Goal: Transaction & Acquisition: Purchase product/service

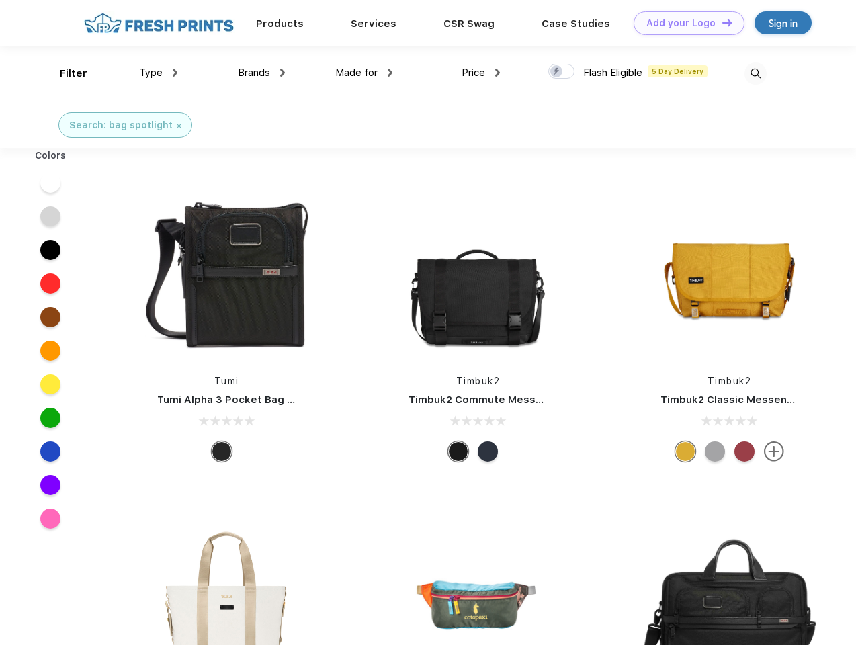
click at [684, 23] on link "Add your Logo Design Tool" at bounding box center [688, 23] width 111 height 24
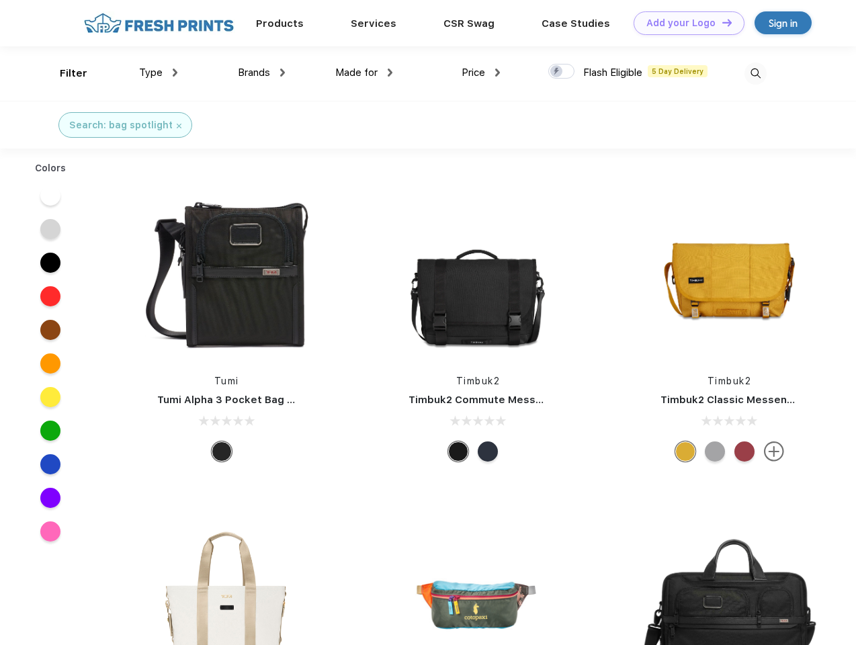
click at [0, 0] on div "Design Tool" at bounding box center [0, 0] width 0 height 0
click at [721, 22] on link "Add your Logo Design Tool" at bounding box center [688, 23] width 111 height 24
click at [64, 73] on div "Filter" at bounding box center [74, 73] width 28 height 15
click at [159, 73] on span "Type" at bounding box center [151, 73] width 24 height 12
click at [261, 73] on span "Brands" at bounding box center [254, 73] width 32 height 12
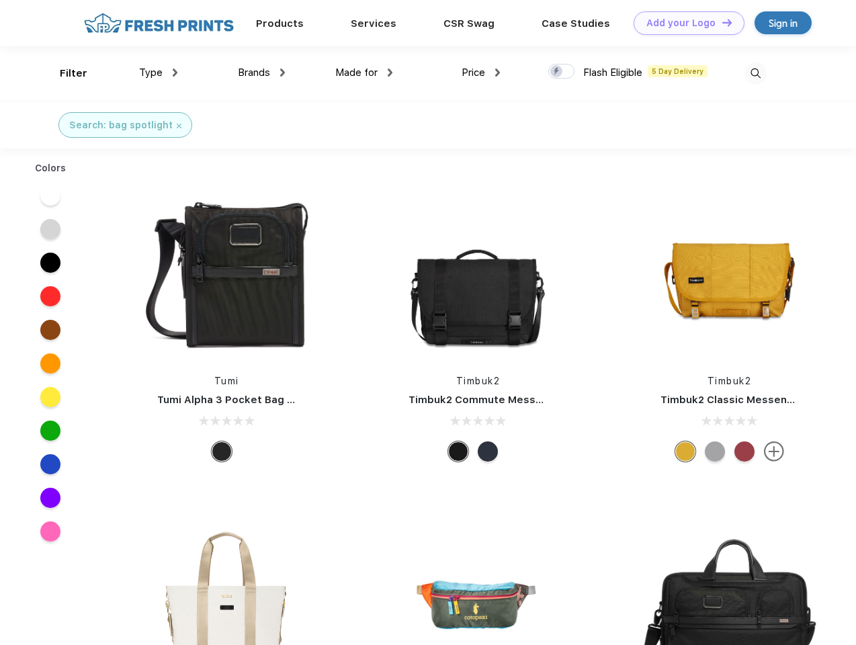
click at [364, 73] on span "Made for" at bounding box center [356, 73] width 42 height 12
click at [481, 73] on span "Price" at bounding box center [473, 73] width 24 height 12
click at [562, 72] on div at bounding box center [561, 71] width 26 height 15
click at [557, 72] on input "checkbox" at bounding box center [552, 67] width 9 height 9
click at [755, 73] on img at bounding box center [755, 73] width 22 height 22
